Goal: Task Accomplishment & Management: Manage account settings

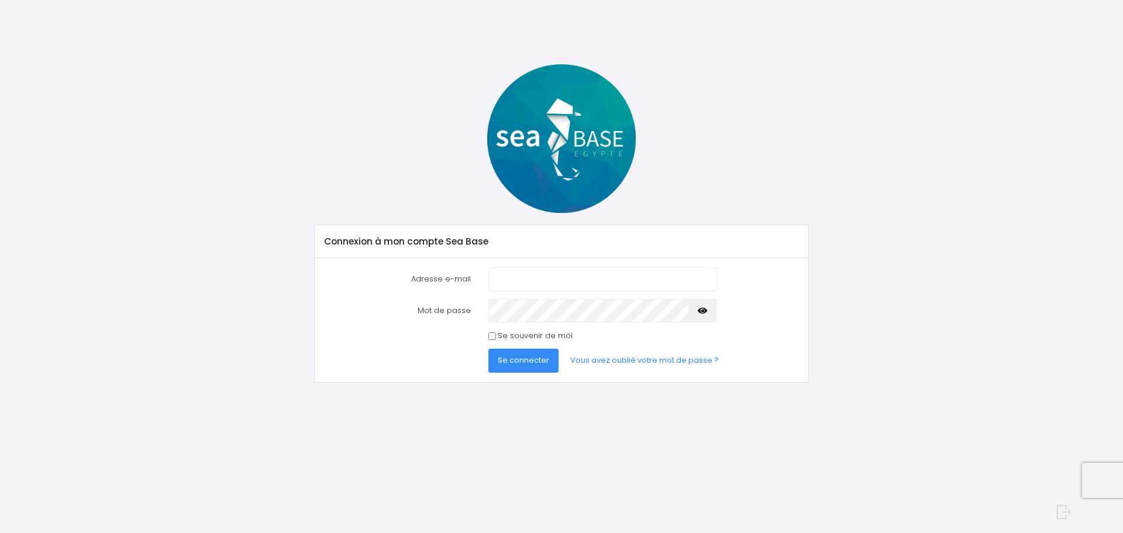
type input "[EMAIL_ADDRESS][DOMAIN_NAME]"
click at [537, 359] on span "Se connecter" at bounding box center [523, 360] width 51 height 11
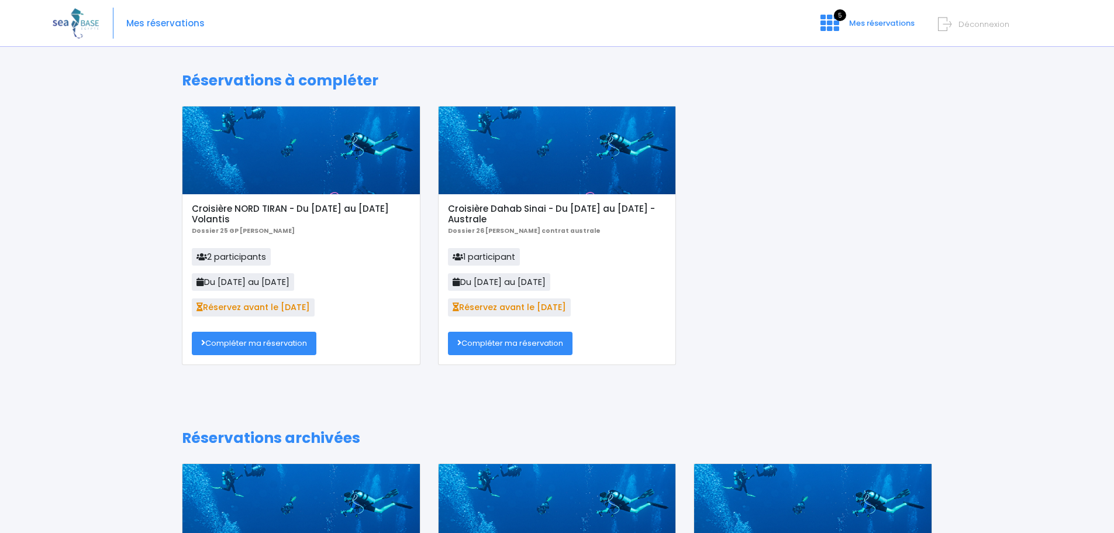
click at [242, 207] on h5 "Croisière NORD TIRAN - Du [DATE] au [DATE] Volantis" at bounding box center [301, 214] width 218 height 21
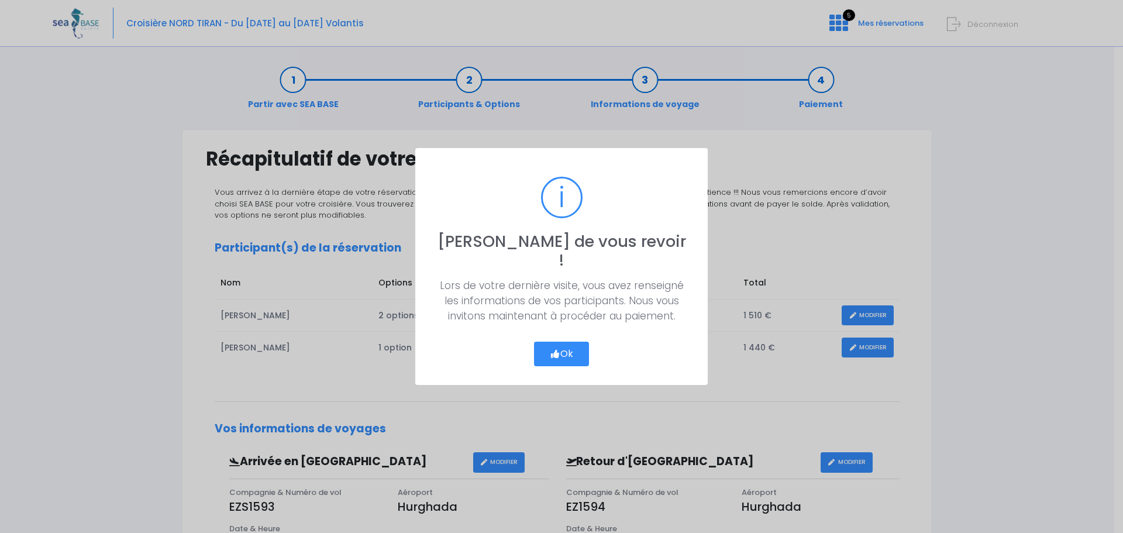
click at [562, 342] on button "Ok" at bounding box center [561, 354] width 55 height 25
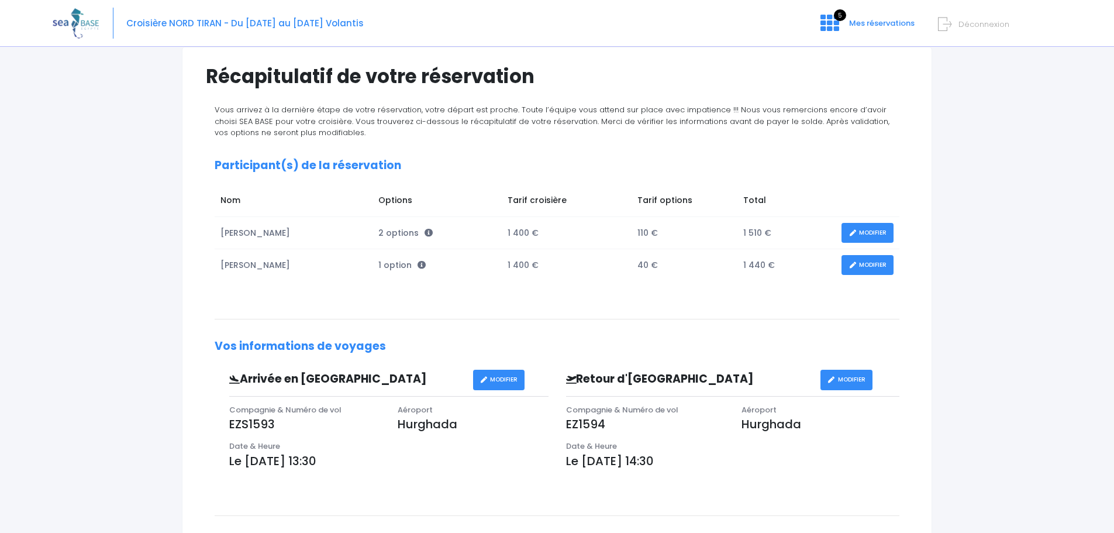
scroll to position [73, 0]
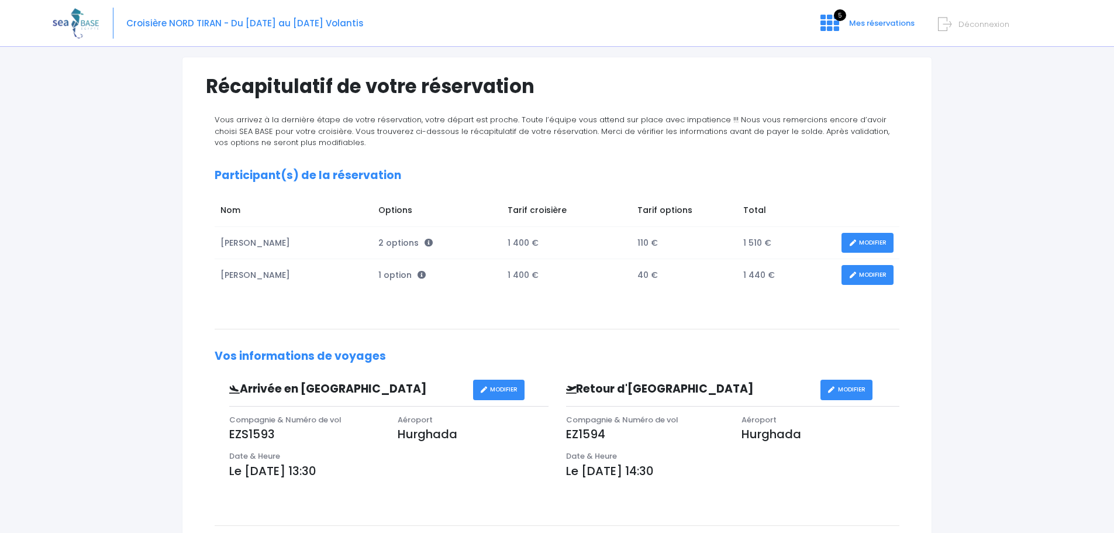
click at [873, 272] on link "MODIFIER" at bounding box center [868, 275] width 52 height 20
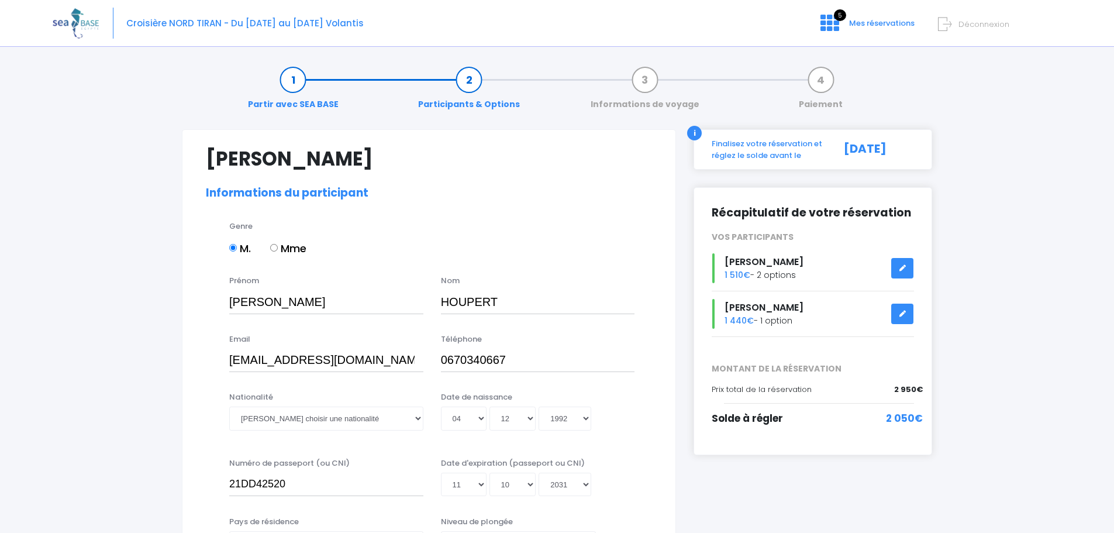
select select "N2"
click at [901, 272] on link at bounding box center [903, 268] width 22 height 20
select select "N4"
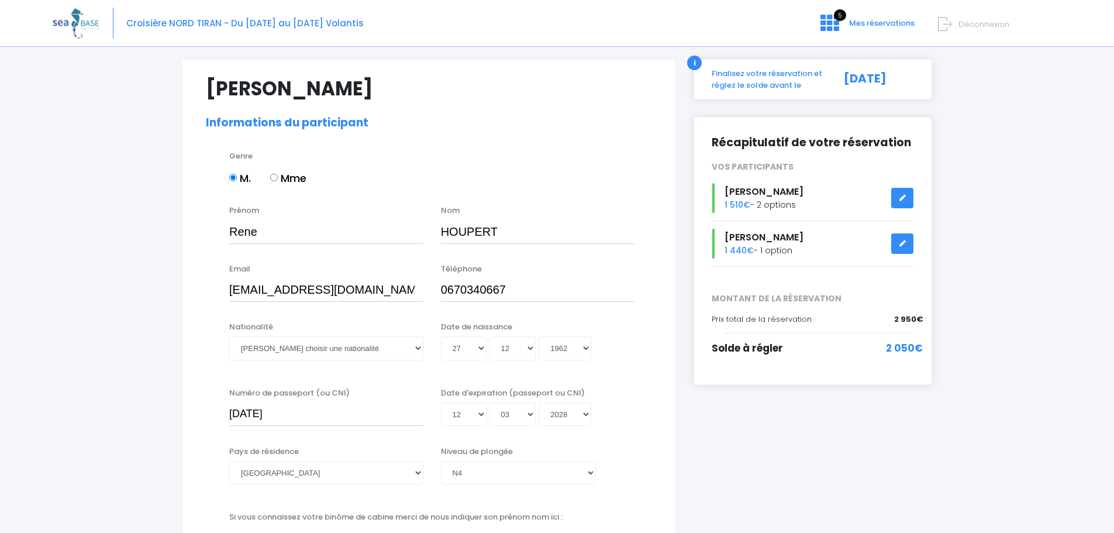
scroll to position [55, 0]
